Goal: Communication & Community: Ask a question

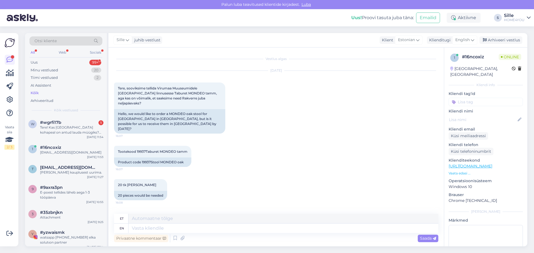
scroll to position [373, 0]
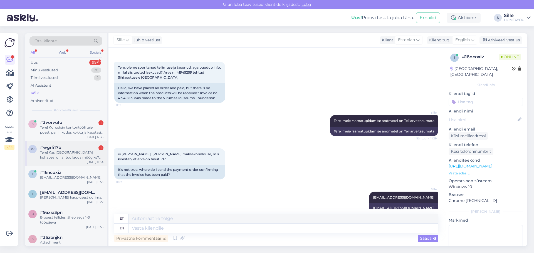
click at [74, 153] on div "Tere! Kas [GEOGRAPHIC_DATA] kohapeal on antud lauda müügiks? [URL][DOMAIN_NAME]" at bounding box center [71, 155] width 63 height 10
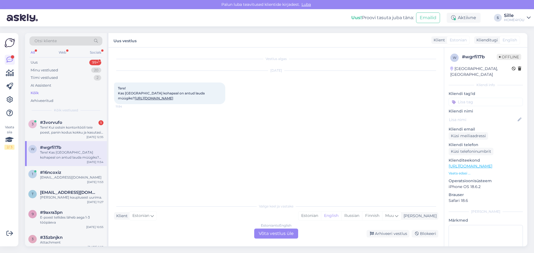
scroll to position [0, 0]
click at [156, 99] on link "[URL][DOMAIN_NAME]" at bounding box center [154, 98] width 39 height 4
click at [287, 232] on div "Estonian to English Võta vestlus üle" at bounding box center [276, 234] width 44 height 10
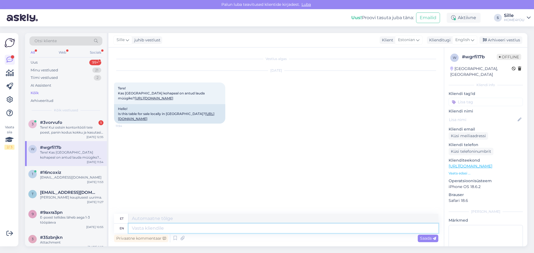
click at [222, 231] on textarea at bounding box center [283, 228] width 310 height 9
type textarea "Tere,"
type textarea "Tere, ka"
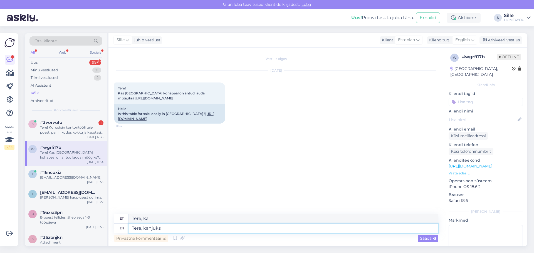
type textarea "Tere, kahjuks"
type textarea "Tere, kahjuks seda l"
type textarea "Tere, kahjuks seda"
type textarea "Tere, kahjuks [PERSON_NAME]"
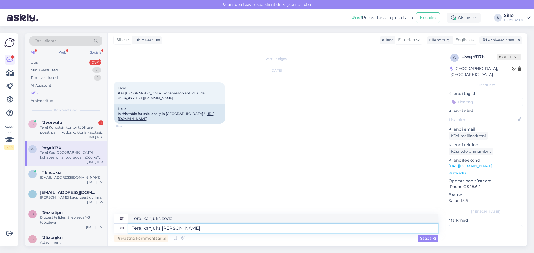
type textarea "Tere, kahjuks [PERSON_NAME]"
type textarea "Tere, kahjuks [PERSON_NAME] [GEOGRAPHIC_DATA]"
type textarea "Tere, kahjuks [PERSON_NAME] [GEOGRAPHIC_DATA] mü"
type textarea "Tere, kahjuks [PERSON_NAME] [GEOGRAPHIC_DATA] m"
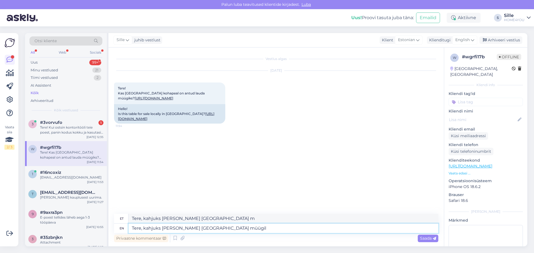
type textarea "Tere, kahjuks [PERSON_NAME] [GEOGRAPHIC_DATA] müügil"
type textarea "Tere, kahjuks [PERSON_NAME] [GEOGRAPHIC_DATA] müügil eil o"
type textarea "Tere, kahjuks [PERSON_NAME] [GEOGRAPHIC_DATA] müügil eil"
type textarea "Tere, kahjuks [PERSON_NAME] [GEOGRAPHIC_DATA] müügil eil ole"
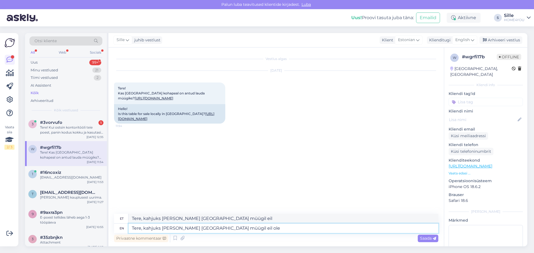
type textarea "Tere, kahjuks [PERSON_NAME] [GEOGRAPHIC_DATA] müügil eil ole"
type textarea "Tere, kahjuks [PERSON_NAME] [GEOGRAPHIC_DATA] müügil eil ole."
click at [426, 240] on span "Saada" at bounding box center [428, 238] width 16 height 5
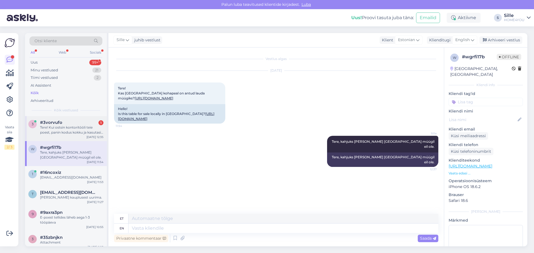
click at [91, 132] on div "Tere! Kui ostsin kontoritööli teie poest, panin kodus kokku ja kasutasin ühe pä…" at bounding box center [71, 130] width 63 height 10
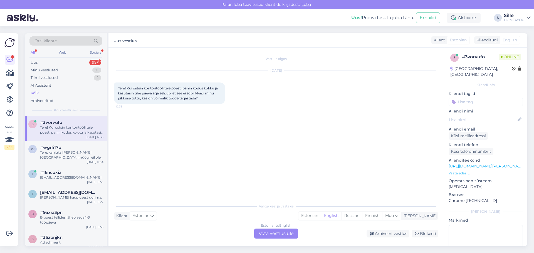
click at [185, 137] on div "Vestlus algas [DATE] Tere! Kui ostsin kontoritööli teie poest, panin kodus kokk…" at bounding box center [278, 124] width 329 height 143
click at [216, 94] on span "Tere! Kui ostsin kontoritööli teie poest, panin kodus kokku ja kasutasin ühe pä…" at bounding box center [168, 93] width 101 height 14
click at [272, 239] on div "Vestlus algas [DATE] Tere! Kui ostsin kontoritööli teie poest, panin kodus kokk…" at bounding box center [275, 147] width 335 height 199
click at [270, 237] on div "Estonian to English Võta vestlus üle" at bounding box center [276, 234] width 44 height 10
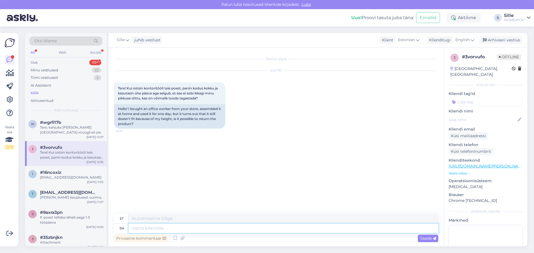
drag, startPoint x: 204, startPoint y: 230, endPoint x: 205, endPoint y: 225, distance: 5.7
click at [205, 228] on textarea at bounding box center [283, 228] width 310 height 9
type textarea "Te"
type textarea "T"
type textarea "Ter, m"
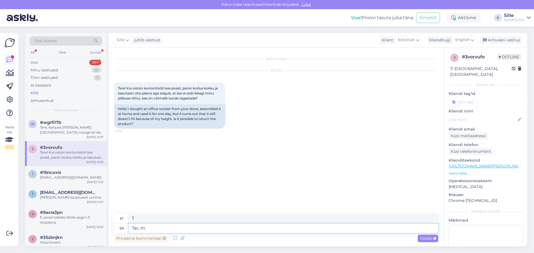
type textarea "Ter,"
type textarea "Ter, millisest k"
type textarea "Ter, millisekund"
type textarea "Ter, millisest kauplusest"
type textarea "Ter, millisest müügist"
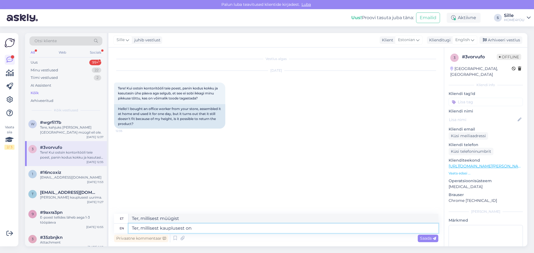
type textarea "Ter, millisest kauplusest on t"
type textarea "Ter, millisest kauplusest on"
type textarea "Ter, millisest kauplusest on tool"
type textarea "Ter, millisest kauplusest on tool ostetud?"
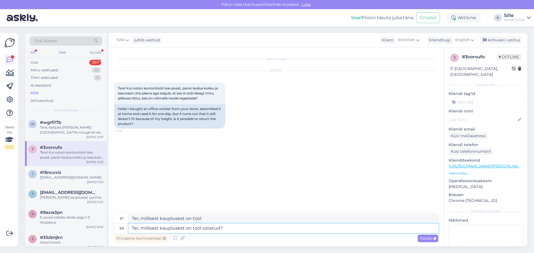
type textarea "Ter, millisest kauplusest on tool ostetud?"
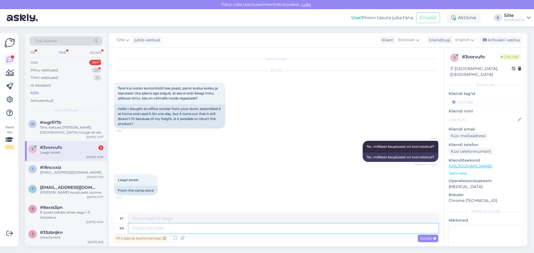
click at [213, 227] on textarea at bounding box center [283, 228] width 310 height 9
type textarea "Sellisel"
type textarea "Sellisel juhu"
type textarea "[PERSON_NAME]"
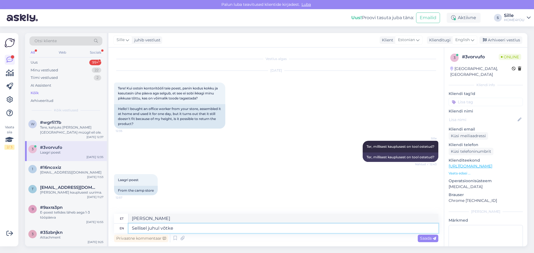
type textarea "Sellisel juhul võtke"
type textarea "Sellise juhtumi võtke"
type textarea "Sellisel juhul võtke ühendust"
type textarea "sel juhul ühendust"
type textarea "Sellisel juhul võtke ühendust Laagri k"
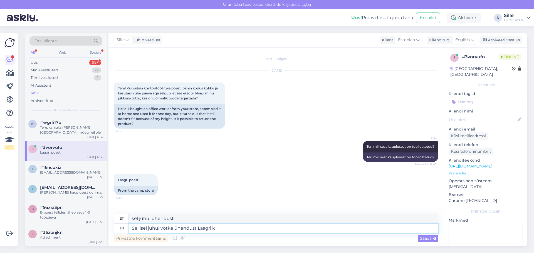
type textarea "juhul kui ühendust Laagri"
type textarea "Sellisel juhul võtke ühendust Laagri kauplusega"
type textarea "Sellisel juhul ühendust Laagri kauplusega"
type textarea "Sellisel juhul võtke ühendust Laagri kauplusega."
type textarea "Sellisel juhul ühendust Laagri kauplusega."
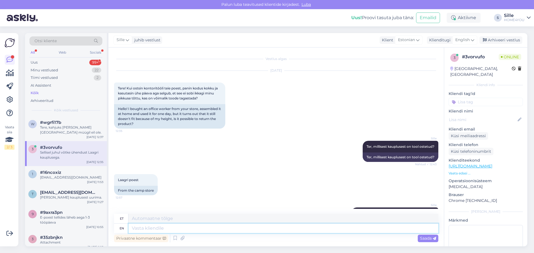
scroll to position [26, 0]
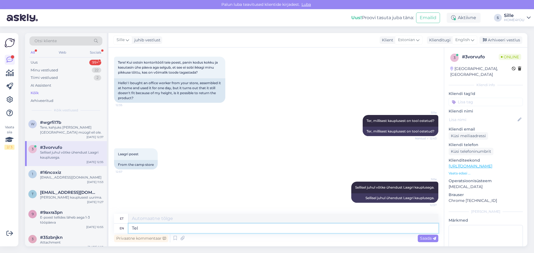
type textarea "Tel"
type textarea "Tel 586"
type textarea "Tel [PHONE_NUMBER]"
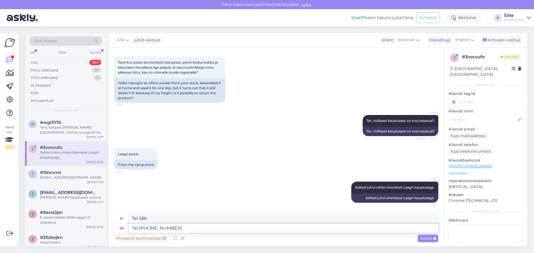
type textarea "Tel [PHONE_NUMBER]"
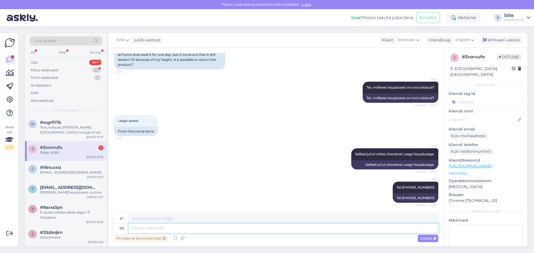
scroll to position [93, 0]
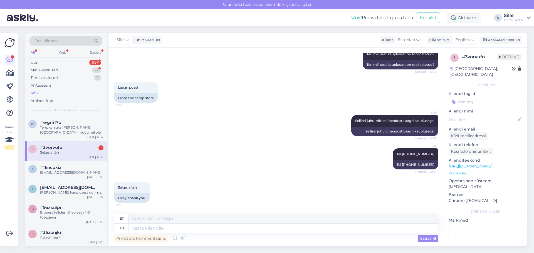
click at [45, 147] on span "#3vorvufo" at bounding box center [51, 147] width 22 height 5
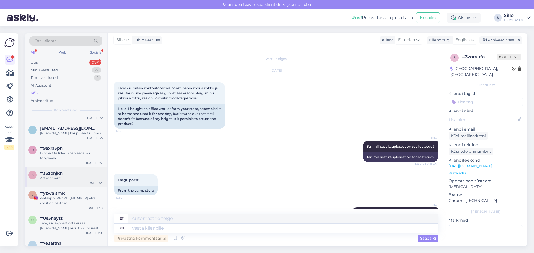
scroll to position [0, 0]
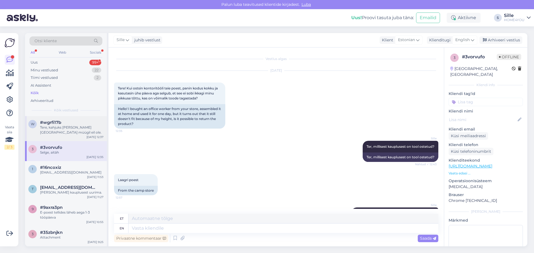
click at [65, 130] on div "Tere, kahjuks [PERSON_NAME] [GEOGRAPHIC_DATA] müügil eil ole." at bounding box center [71, 130] width 63 height 10
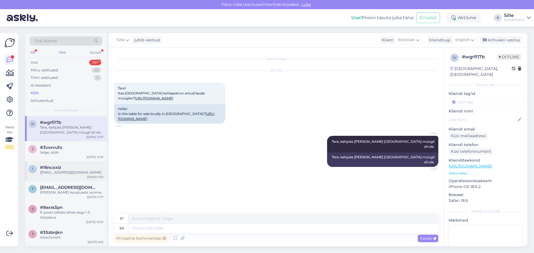
click at [77, 175] on div "1 #16ncoxiz [EMAIL_ADDRESS][DOMAIN_NAME] [DATE] 11:53" at bounding box center [66, 171] width 82 height 20
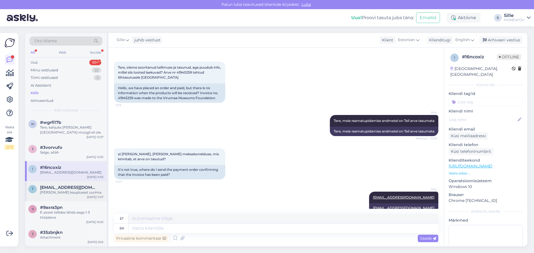
click at [74, 195] on div "[PERSON_NAME] kauplusest uurima." at bounding box center [71, 192] width 63 height 5
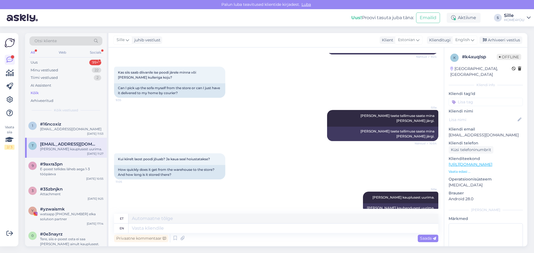
scroll to position [111, 0]
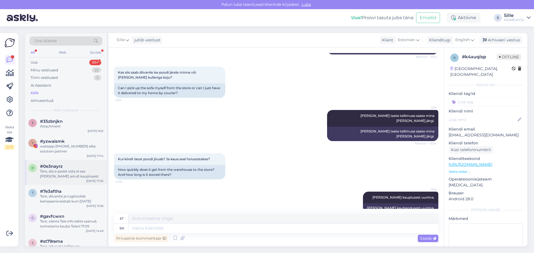
click at [71, 170] on div "Tere, siis e-poest osta ei saa [PERSON_NAME] ainult kauplusest." at bounding box center [71, 174] width 63 height 10
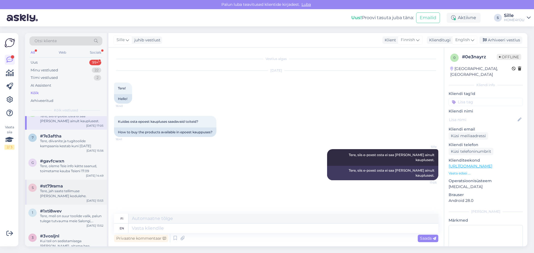
scroll to position [167, 0]
